Goal: Find specific page/section: Find specific page/section

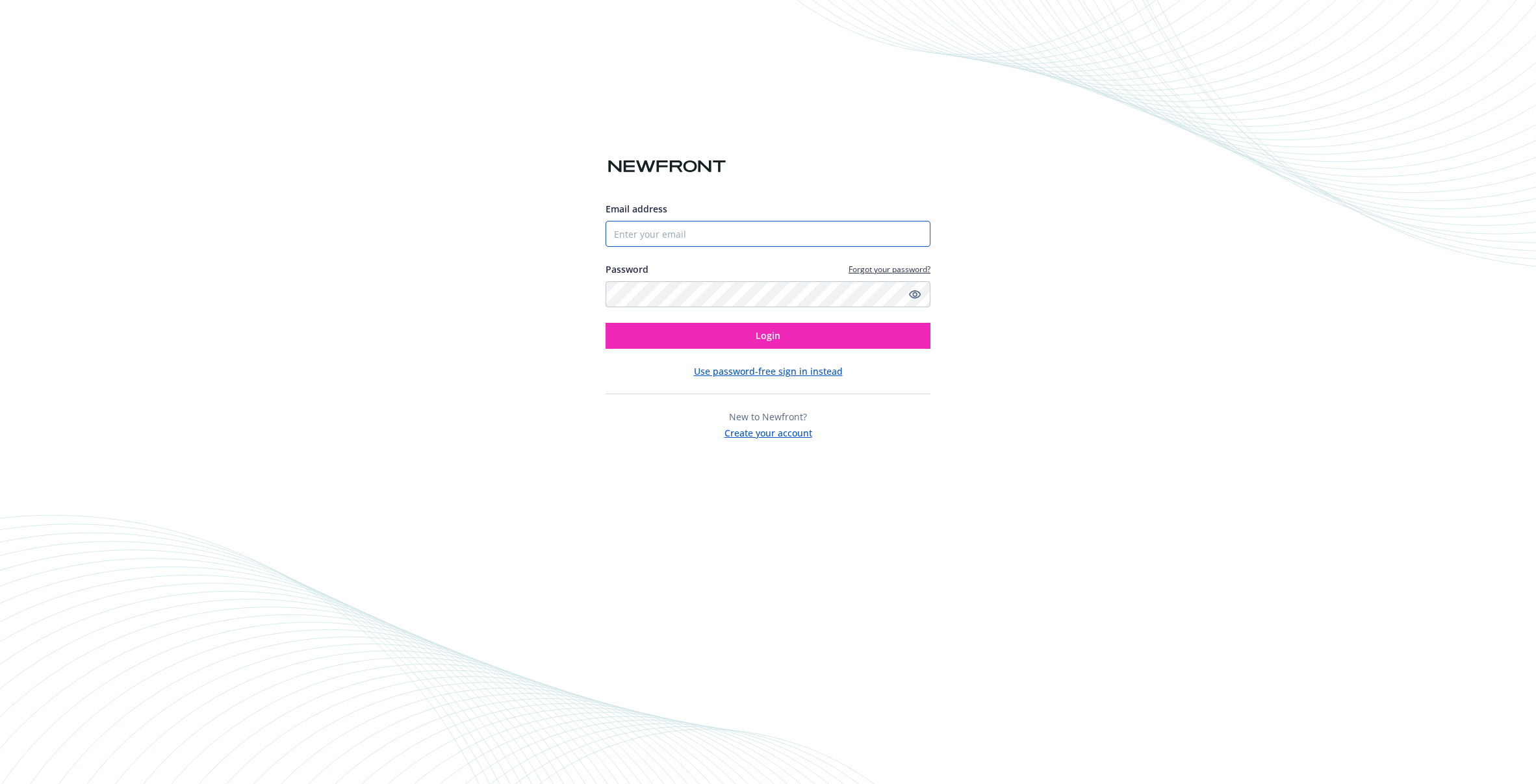
click at [721, 237] on input "Email address" at bounding box center [768, 233] width 325 height 26
type input "[EMAIL_ADDRESS][DOMAIN_NAME]"
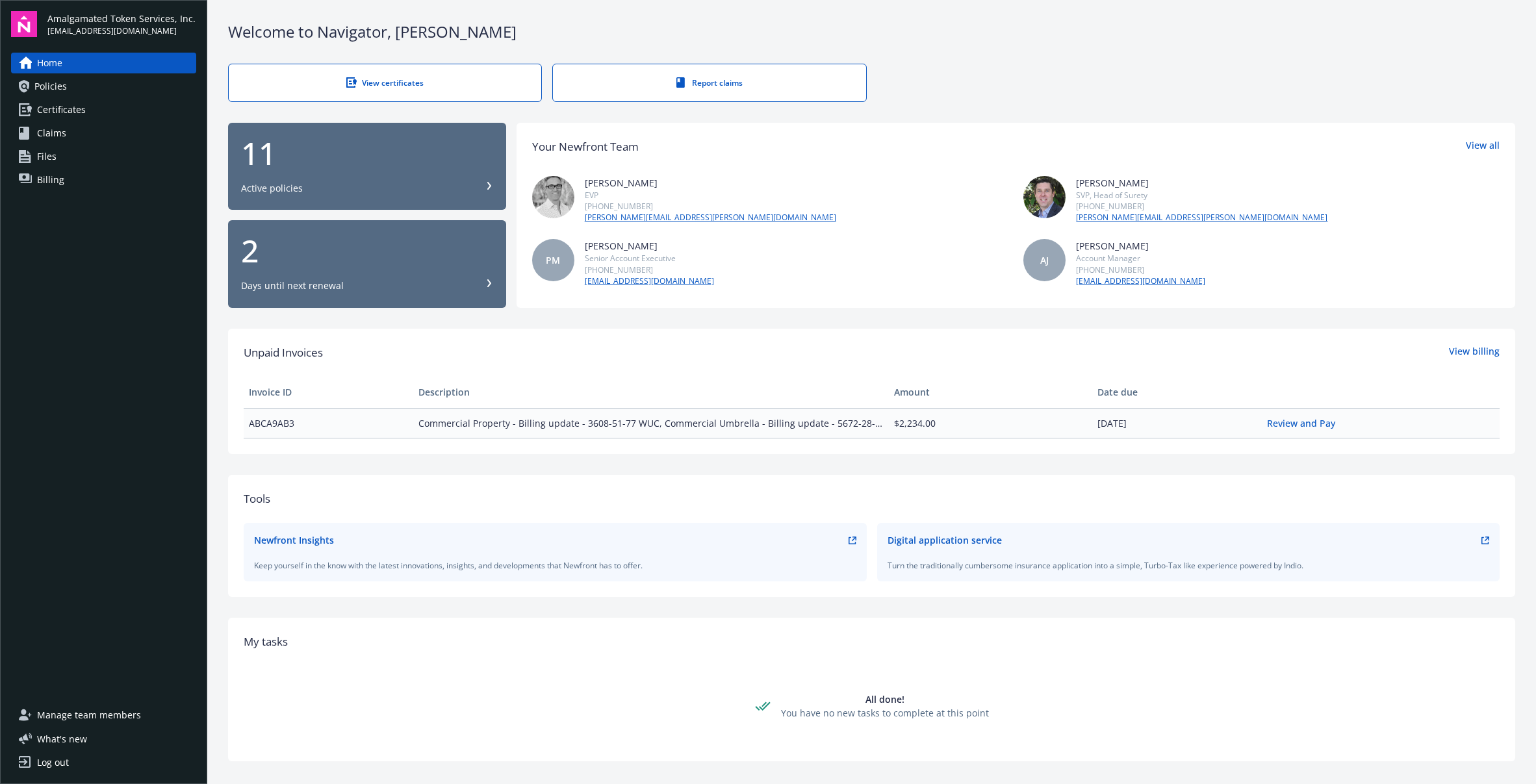
click at [93, 89] on link "Policies" at bounding box center [104, 87] width 185 height 21
